Goal: Transaction & Acquisition: Subscribe to service/newsletter

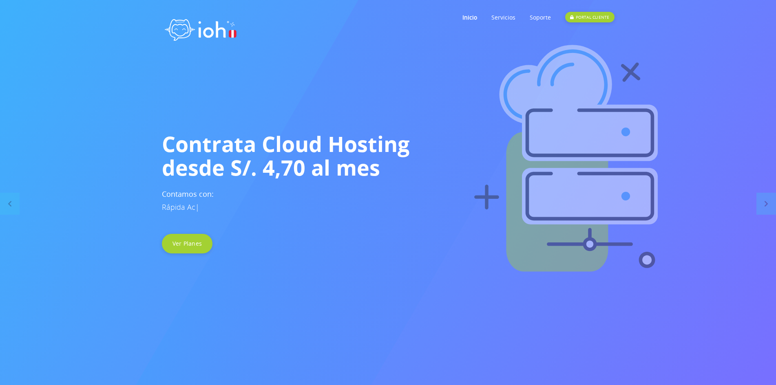
click at [198, 259] on img at bounding box center [567, 161] width 776 height 245
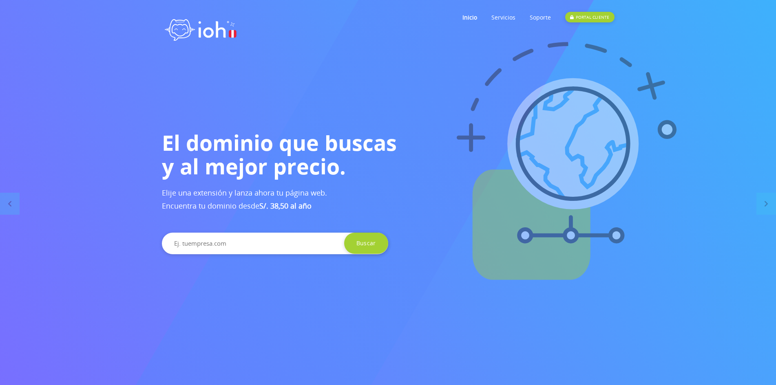
click at [314, 243] on input "text" at bounding box center [275, 244] width 226 height 22
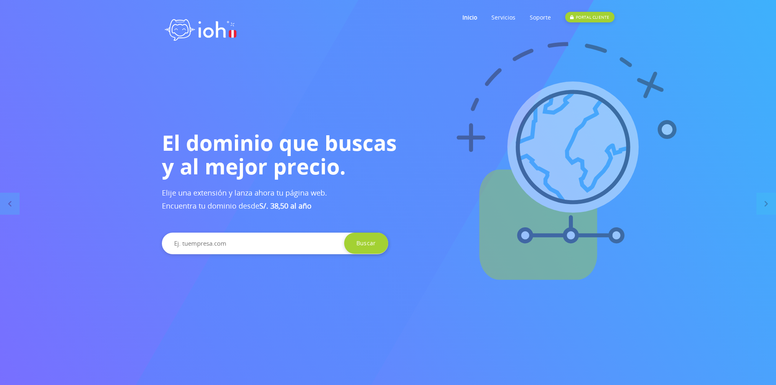
click at [325, 243] on input "text" at bounding box center [275, 244] width 226 height 22
type input "xd"
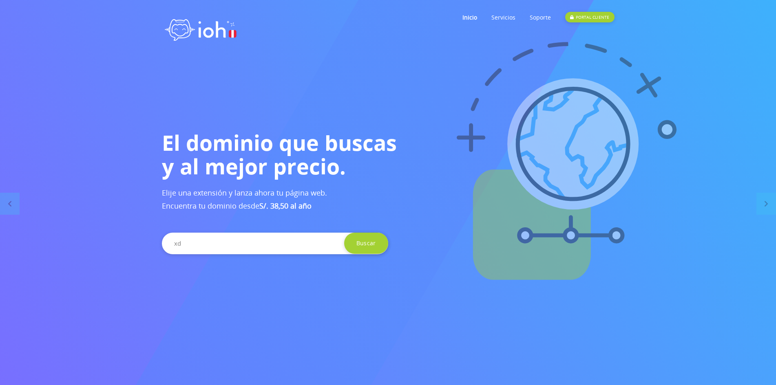
click at [344, 233] on input "Buscar" at bounding box center [366, 243] width 44 height 21
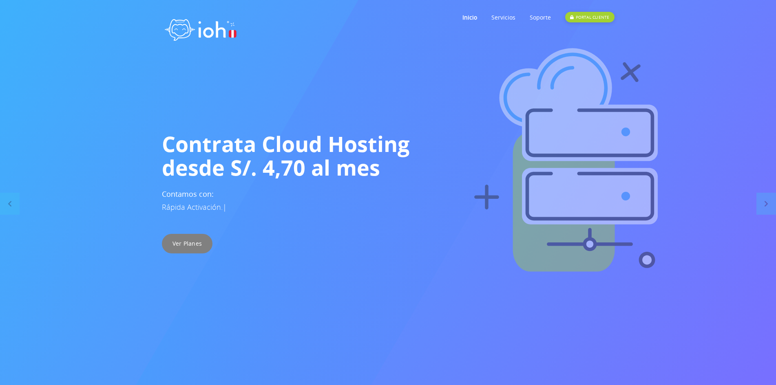
click at [203, 241] on link "Ver Planes" at bounding box center [187, 244] width 51 height 20
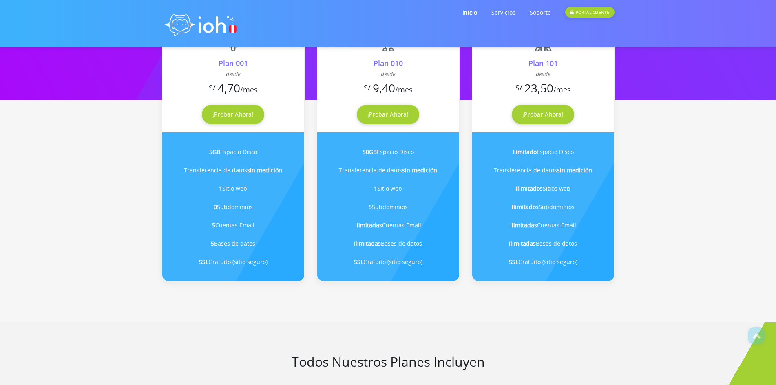
scroll to position [245, 0]
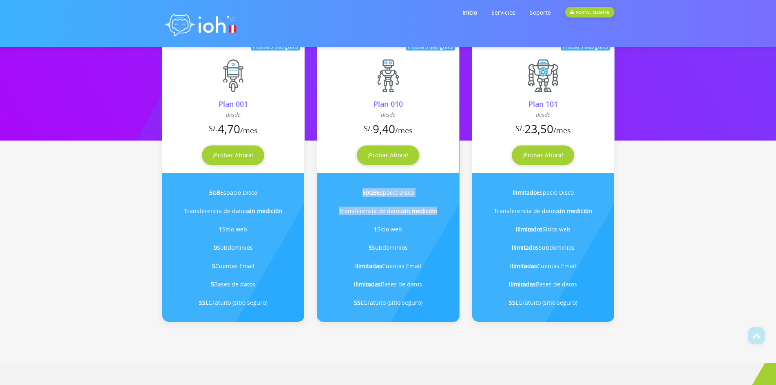
drag, startPoint x: 447, startPoint y: 216, endPoint x: 340, endPoint y: 193, distance: 109.2
click at [340, 193] on ul "50GB Espacio Disco Transferencia de datos sin medición 1 Sitio web 5 Subdominio…" at bounding box center [388, 247] width 142 height 149
click at [343, 194] on li "50GB Espacio Disco" at bounding box center [387, 192] width 121 height 18
drag, startPoint x: 353, startPoint y: 194, endPoint x: 453, endPoint y: 214, distance: 102.3
click at [453, 214] on ul "50GB Espacio Disco Transferencia de datos sin medición 1 Sitio web 5 Subdominio…" at bounding box center [388, 247] width 142 height 149
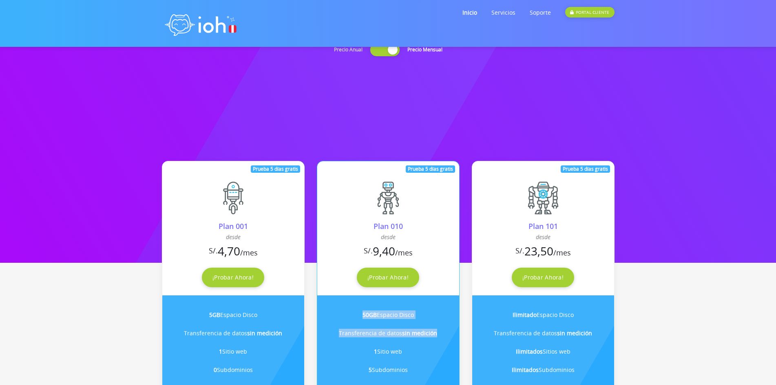
scroll to position [0, 0]
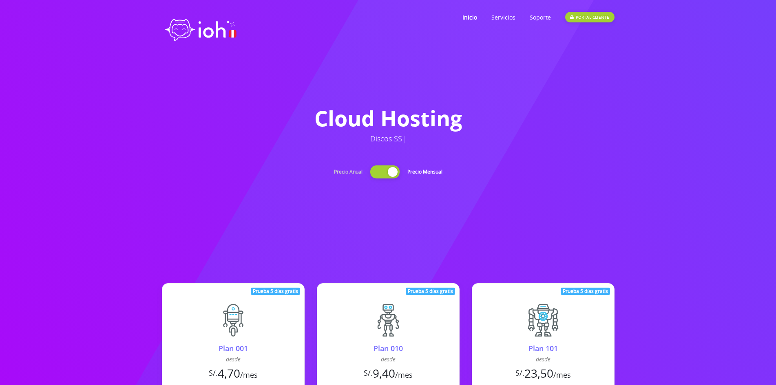
click at [387, 168] on div at bounding box center [384, 172] width 29 height 13
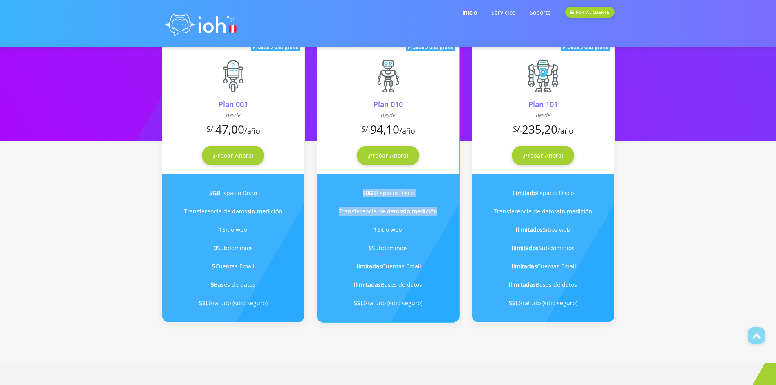
scroll to position [245, 0]
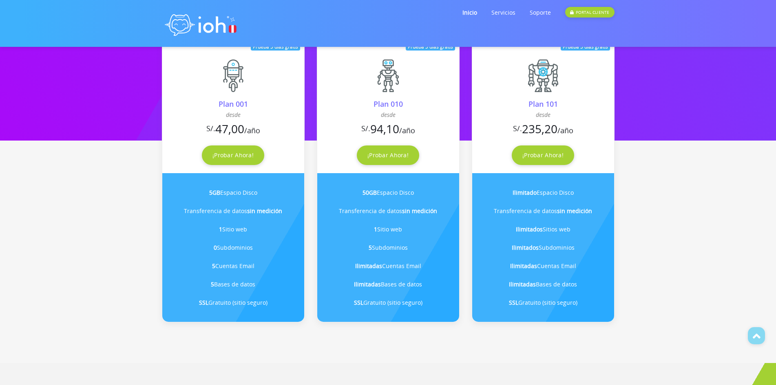
click at [76, 170] on section "Prueba 5 días gratis Plan 001 desde S/. 4,70 47,00 /año ¡Probar Ahora! 5GB Espa…" at bounding box center [388, 170] width 776 height 304
click at [392, 155] on link "¡Probar Ahora!" at bounding box center [388, 156] width 62 height 20
